Goal: Task Accomplishment & Management: Manage account settings

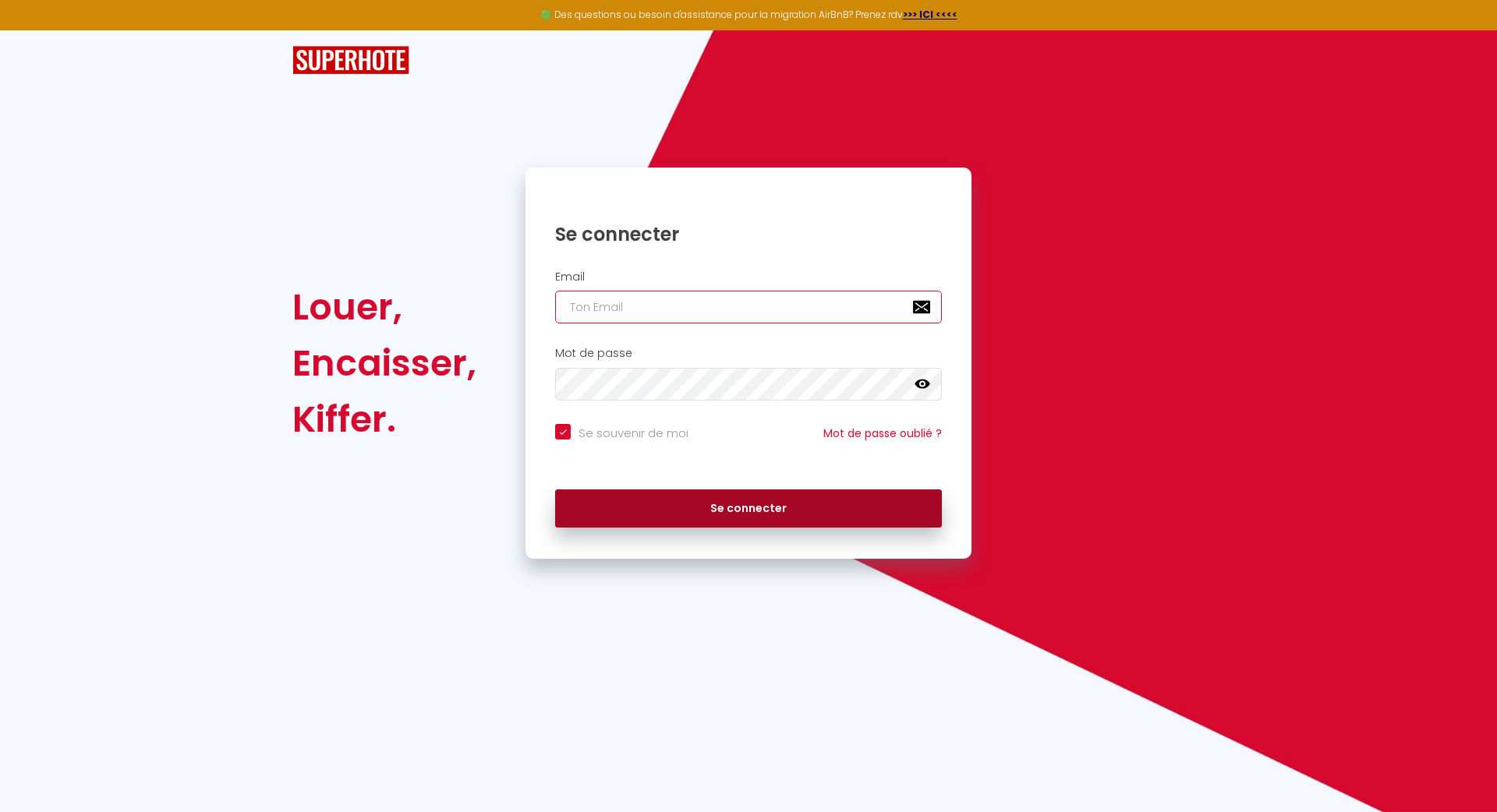
type input "[PERSON_NAME][EMAIL_ADDRESS][DOMAIN_NAME]"
click at [725, 505] on button "Se connecter" at bounding box center [748, 509] width 387 height 39
checkbox input "true"
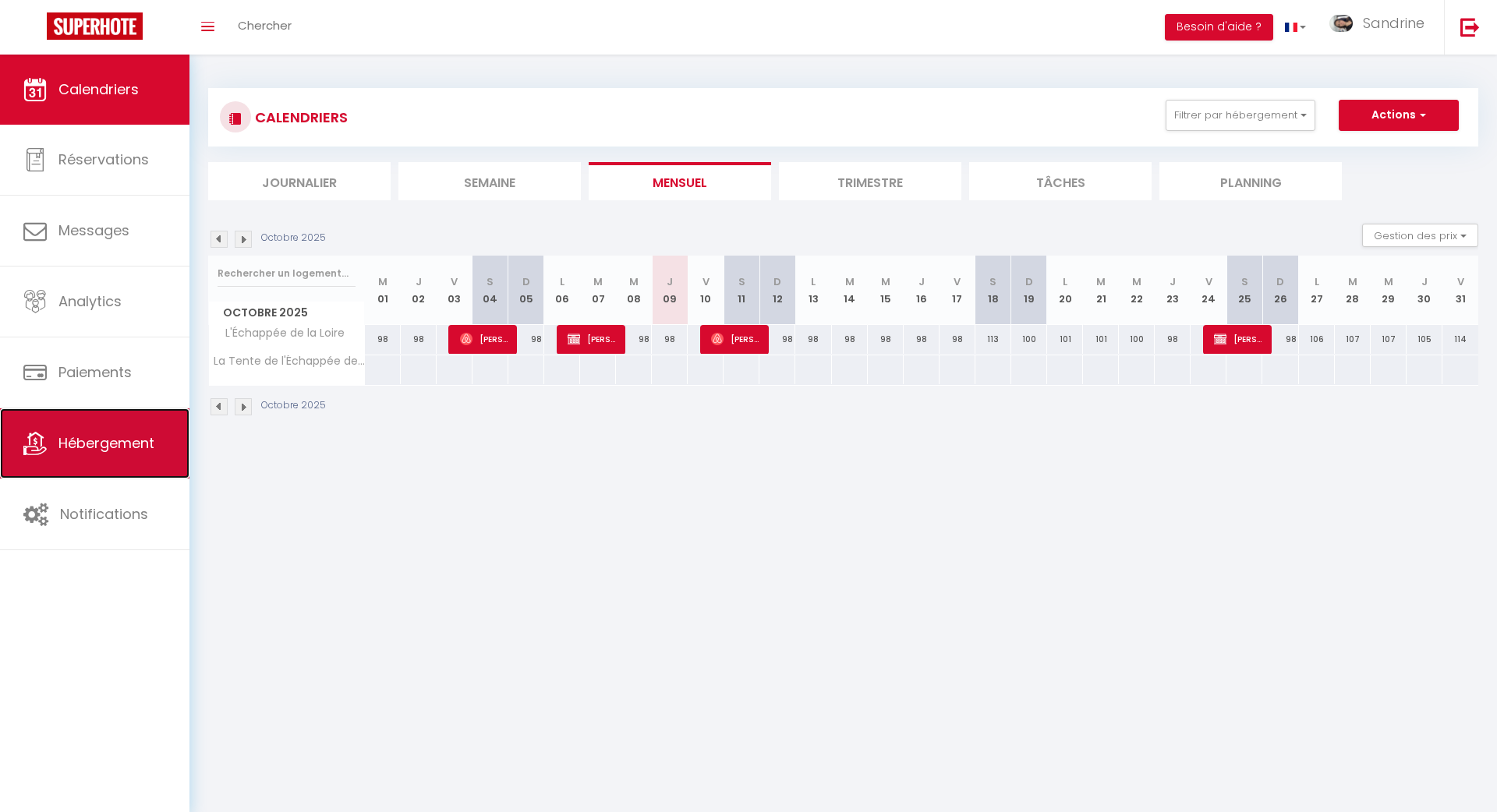
click at [95, 467] on link "Hébergement" at bounding box center [95, 443] width 189 height 70
click at [109, 458] on link "Hébergement" at bounding box center [95, 443] width 189 height 70
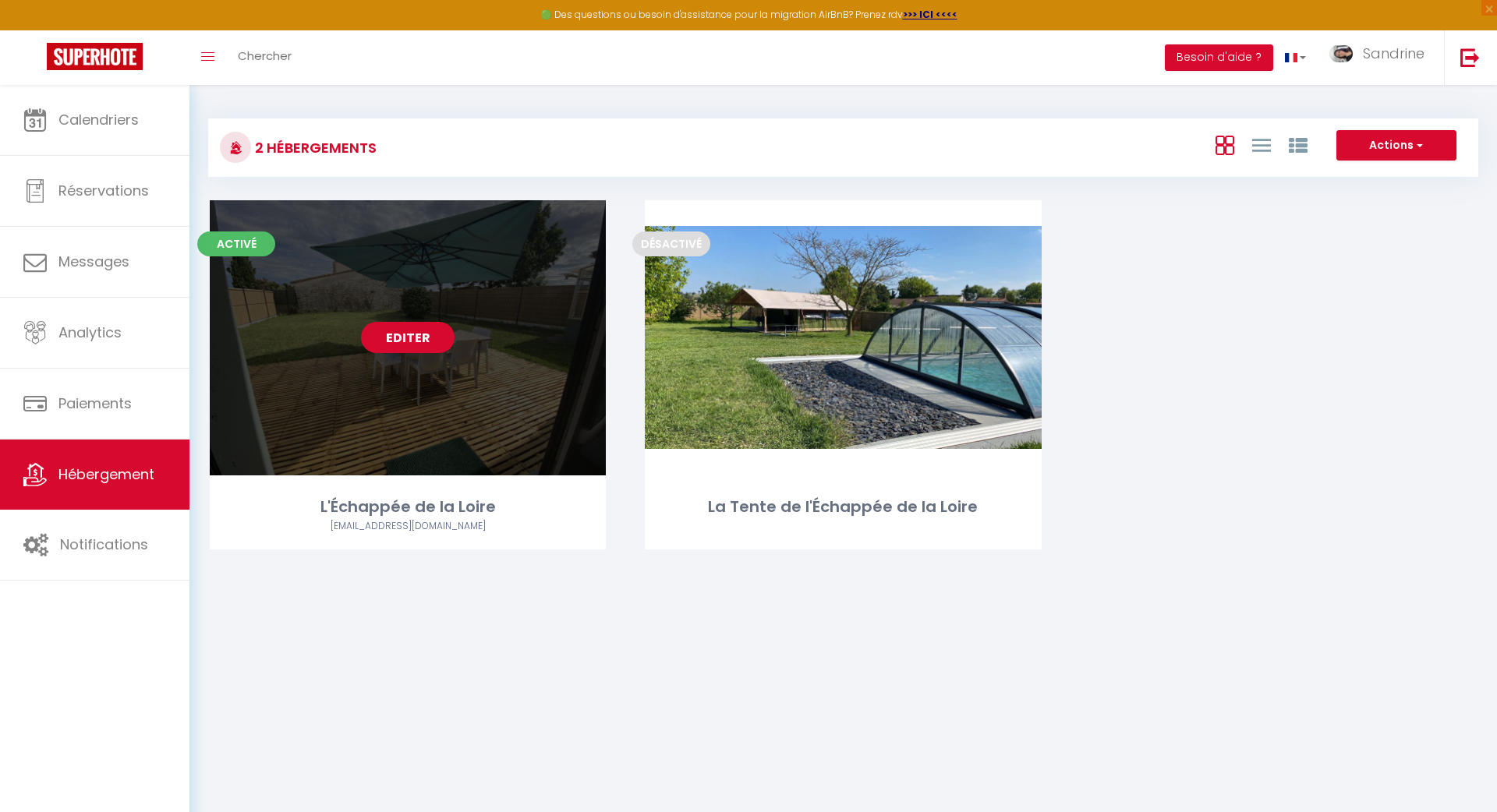
click at [400, 342] on link "Editer" at bounding box center [408, 337] width 94 height 32
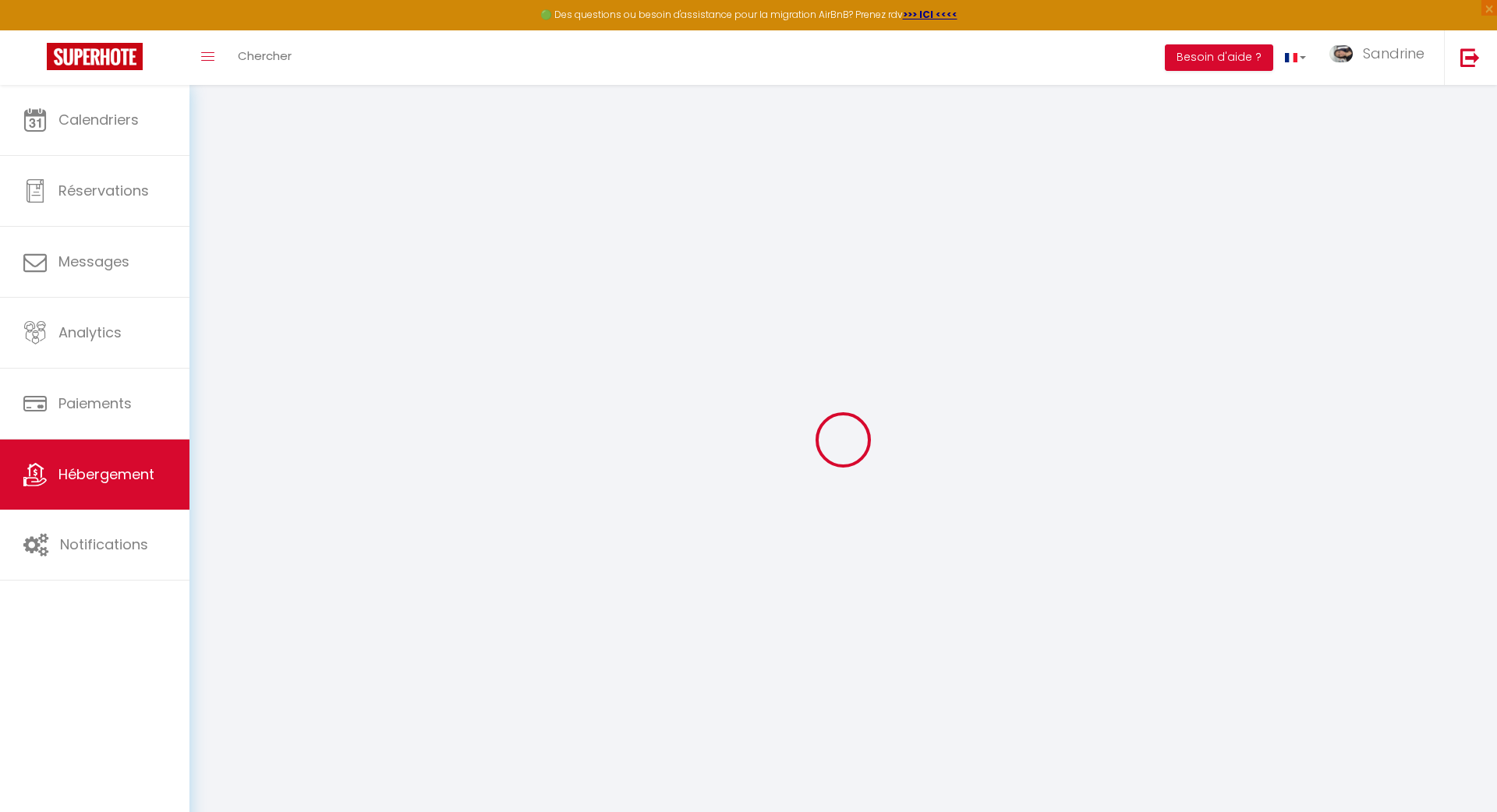
checkbox input "true"
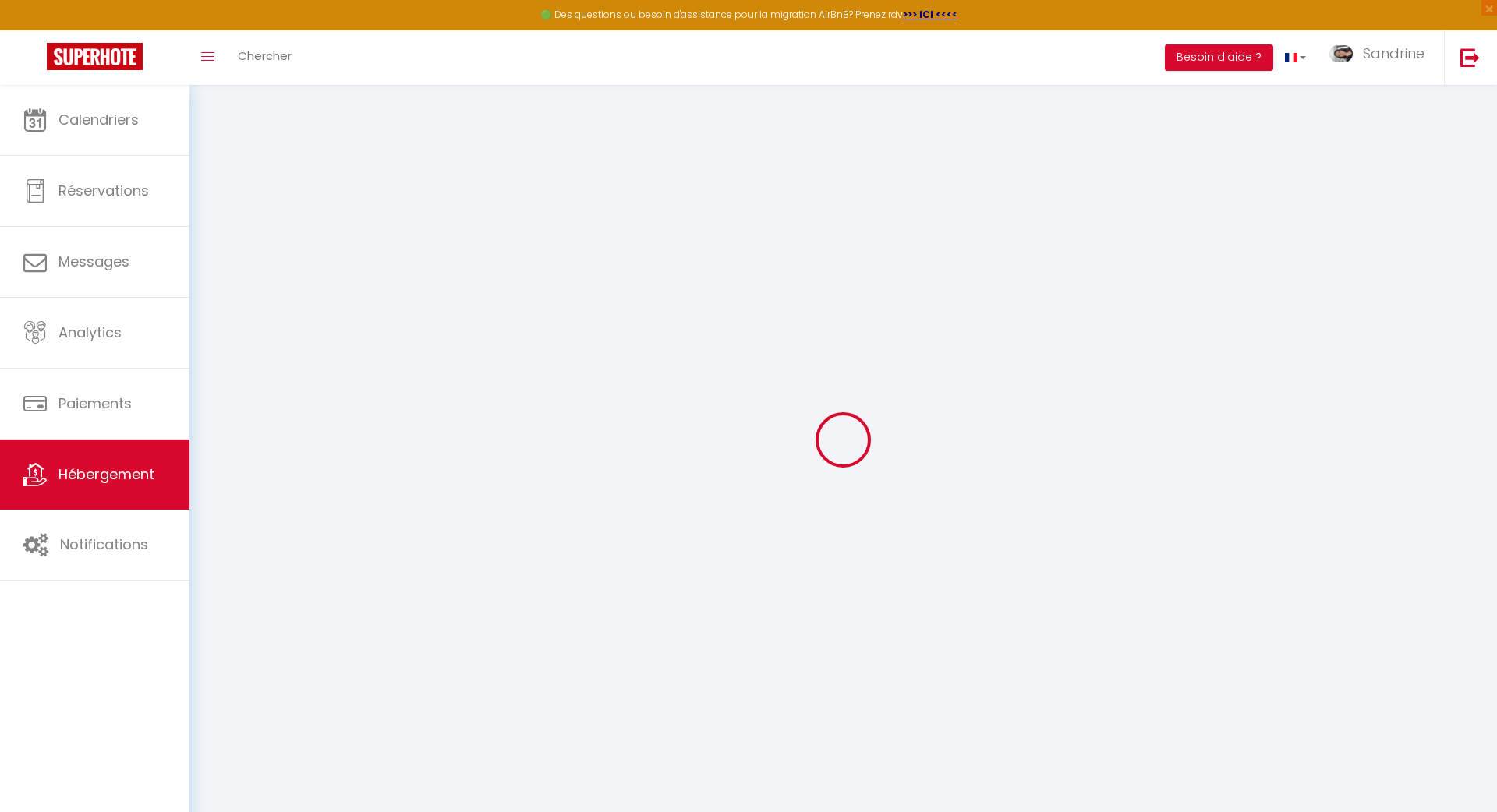
checkbox input "false"
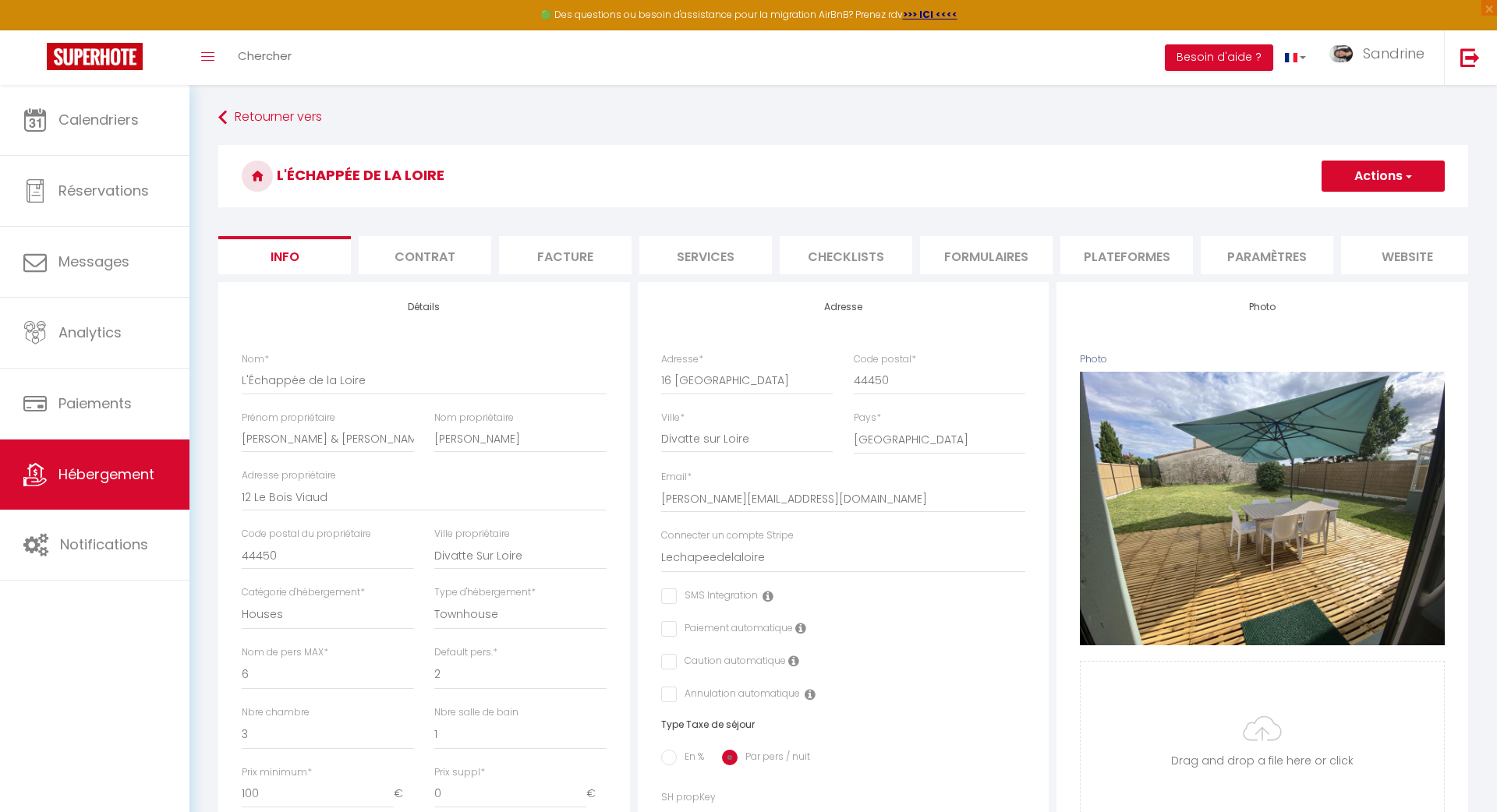
click at [1222, 257] on li "Paramètres" at bounding box center [1266, 256] width 132 height 39
